Goal: Navigation & Orientation: Find specific page/section

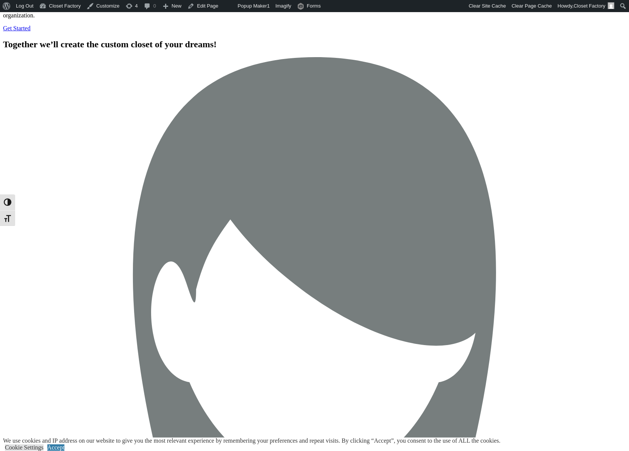
scroll to position [2628, 0]
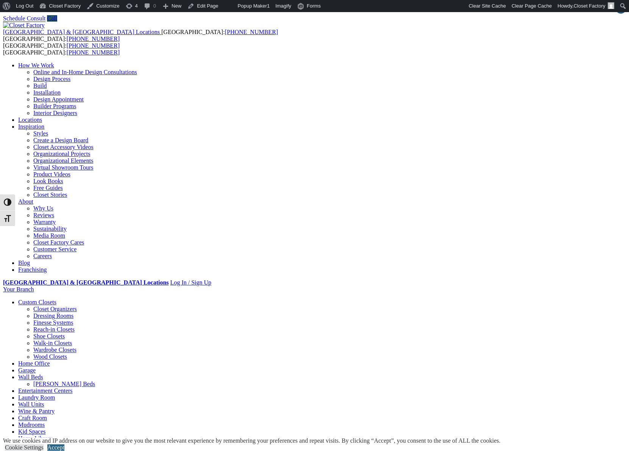
click at [64, 445] on link "Accept" at bounding box center [55, 448] width 17 height 6
drag, startPoint x: 123, startPoint y: 236, endPoint x: 572, endPoint y: 403, distance: 479.0
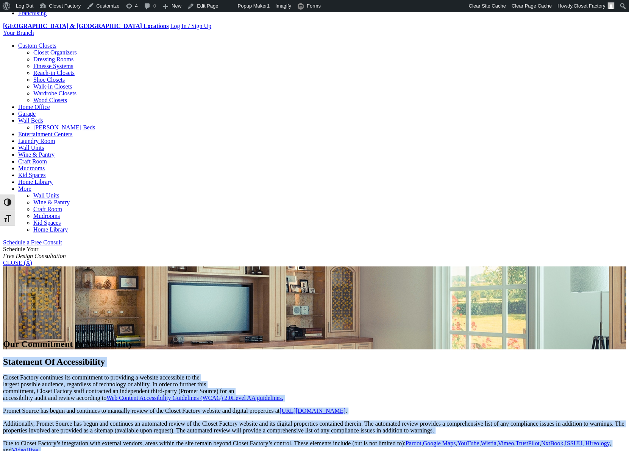
scroll to position [268, 0]
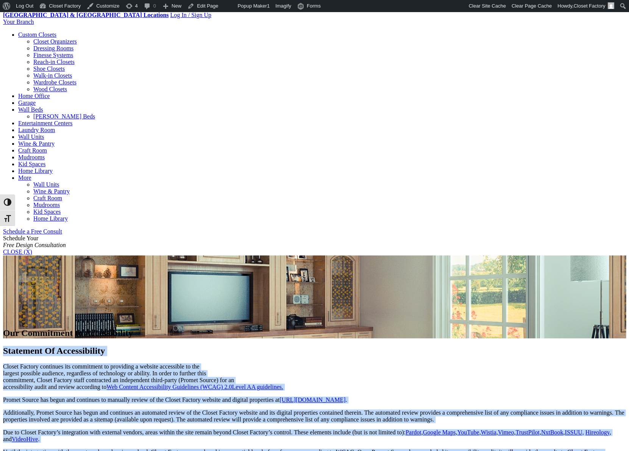
copy div "Statement Of Accessibility Closet Factory continues its commitment to providing…"
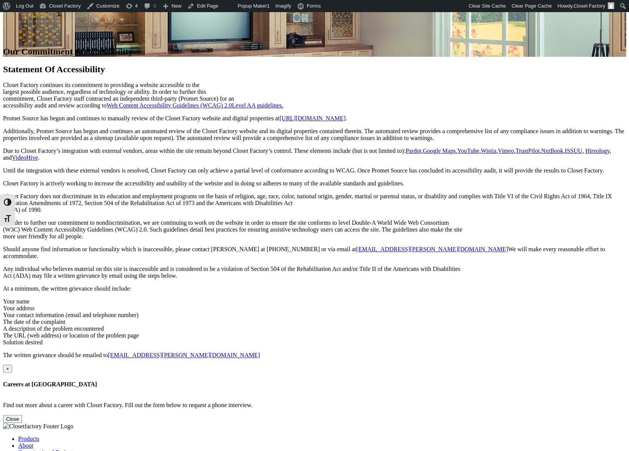
scroll to position [0, 0]
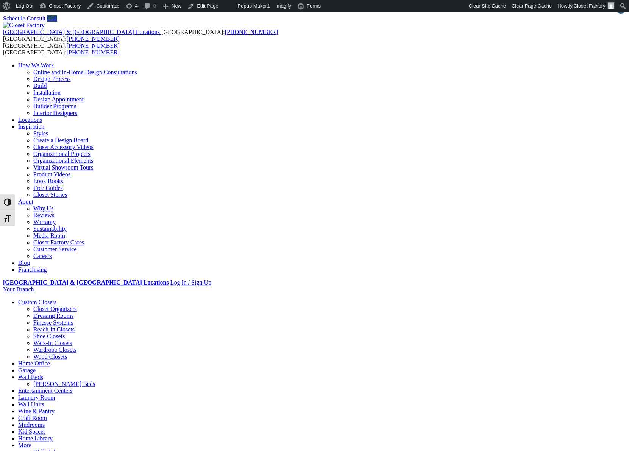
click at [45, 27] on img at bounding box center [24, 25] width 42 height 7
click at [45, 29] on img at bounding box center [24, 25] width 42 height 7
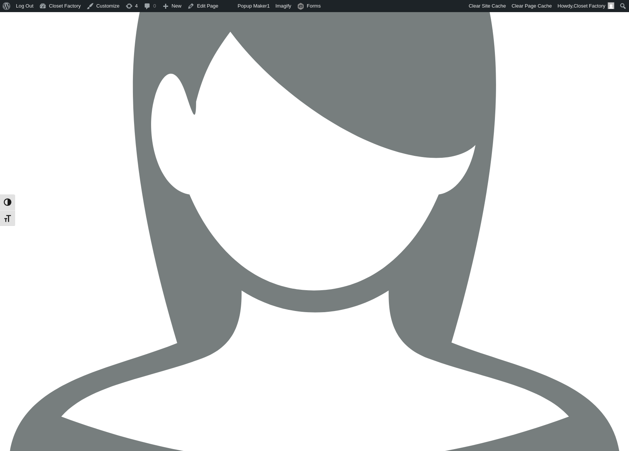
scroll to position [2800, 0]
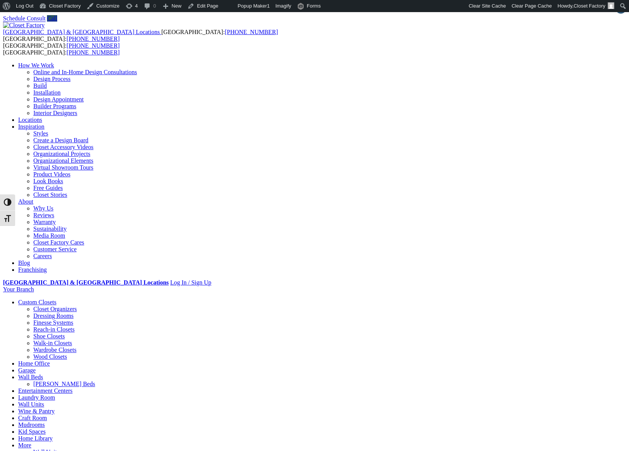
scroll to position [0, 0]
